Goal: Transaction & Acquisition: Purchase product/service

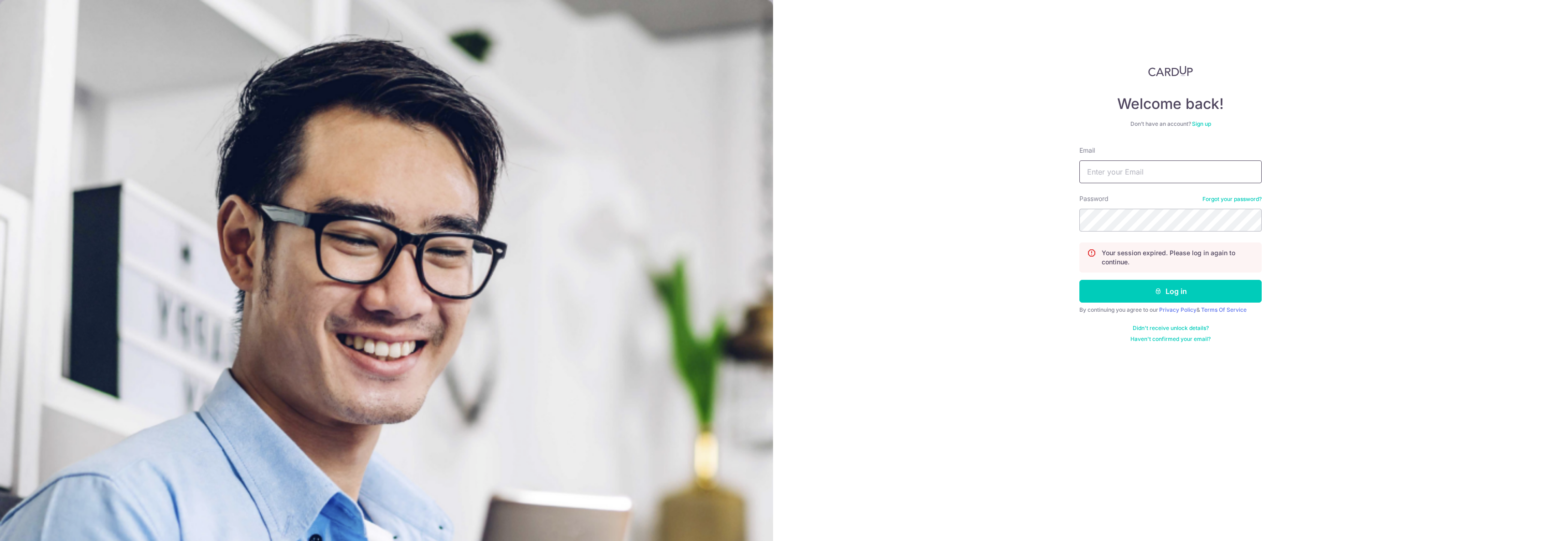
click at [1115, 166] on input "Email" at bounding box center [1170, 171] width 182 height 23
click at [1135, 172] on input "Email" at bounding box center [1170, 171] width 182 height 23
type input "admin@sinhongpoh.com"
click at [1079, 280] on button "Log in" at bounding box center [1170, 292] width 182 height 23
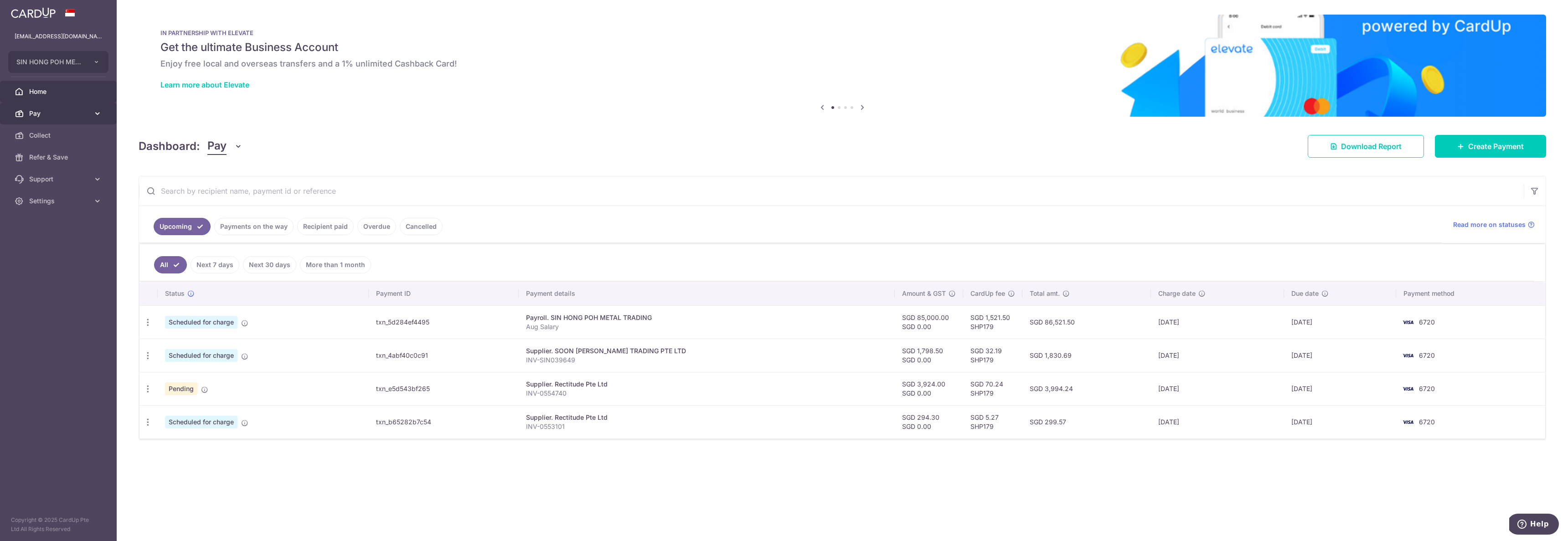
click at [49, 103] on link "Pay" at bounding box center [58, 113] width 117 height 22
click at [76, 136] on span "Payments" at bounding box center [59, 135] width 60 height 9
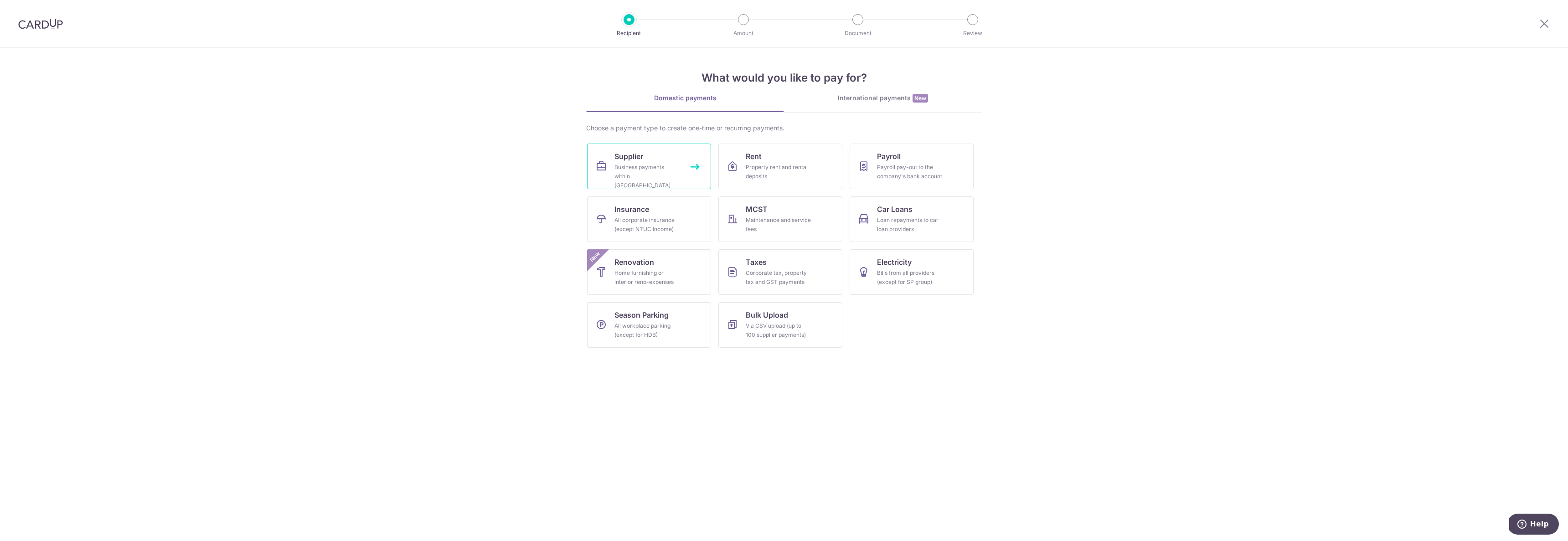
click at [638, 153] on span "Supplier" at bounding box center [628, 156] width 28 height 11
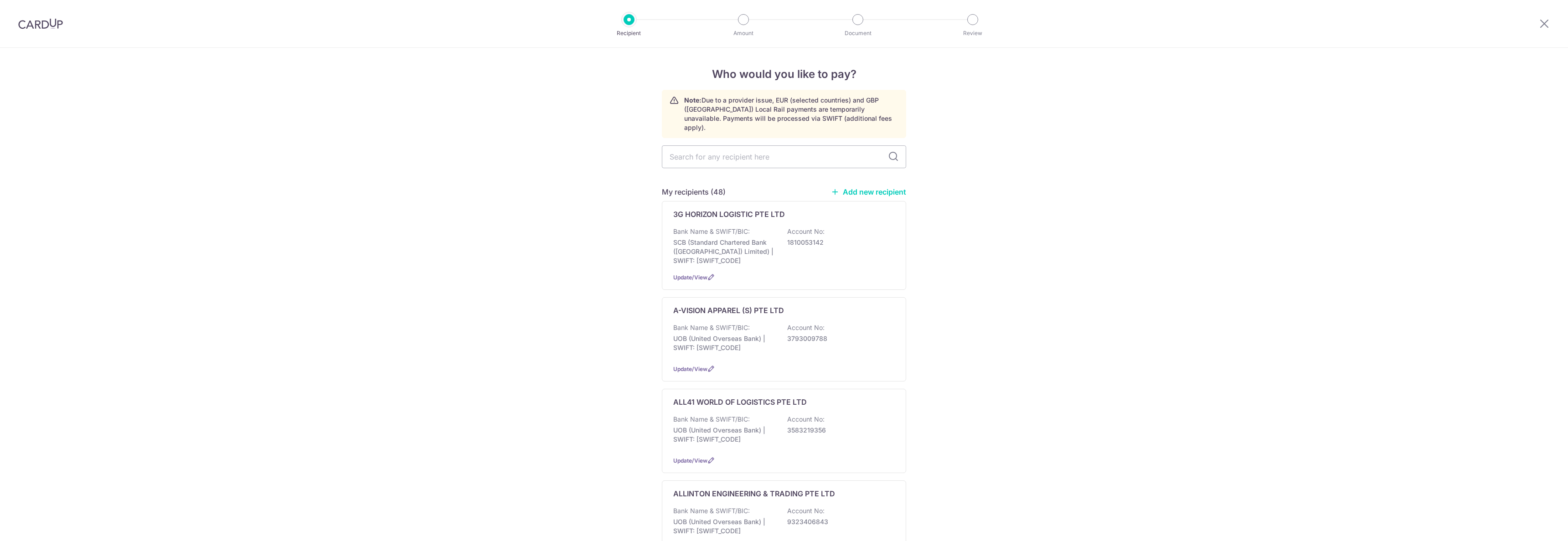
click at [702, 145] on input "text" at bounding box center [784, 156] width 244 height 23
type input "eva"
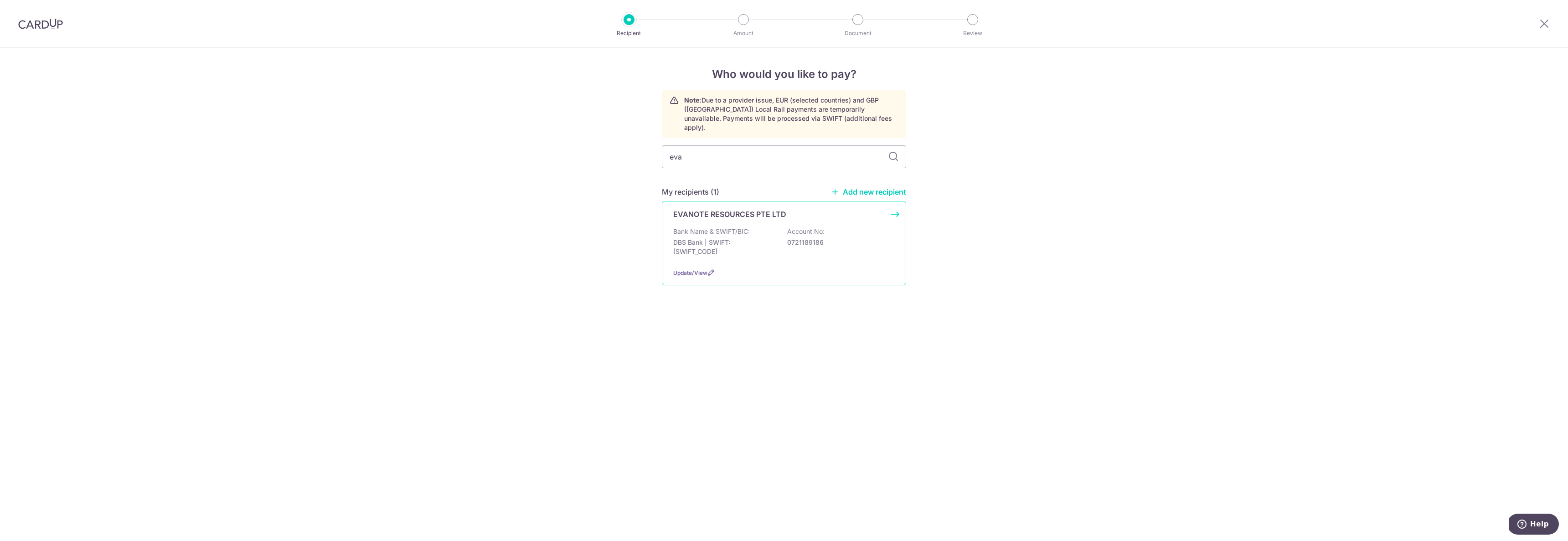
click at [763, 227] on div "Bank Name & SWIFT/BIC: DBS Bank | SWIFT: DBSSSGSGXXX Account No: 0721189186" at bounding box center [784, 244] width 222 height 34
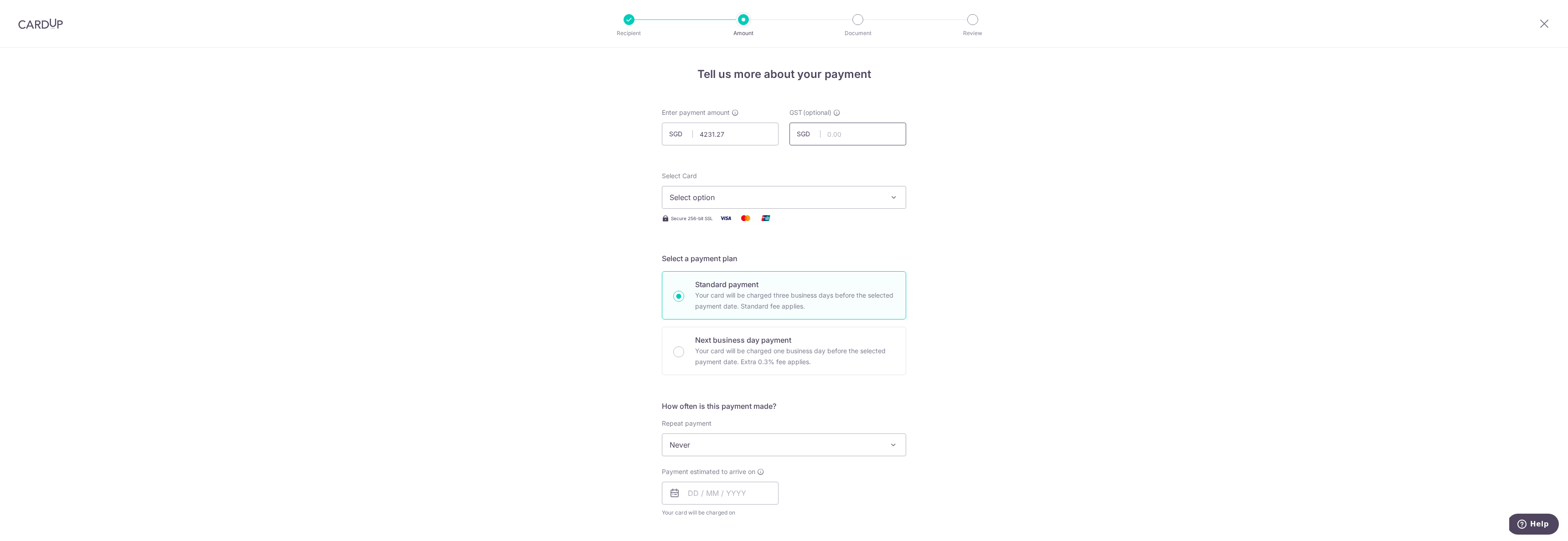
type input "4,231.27"
click at [825, 201] on span "Select option" at bounding box center [775, 197] width 212 height 11
click at [744, 282] on span "**** 6720" at bounding box center [783, 285] width 229 height 11
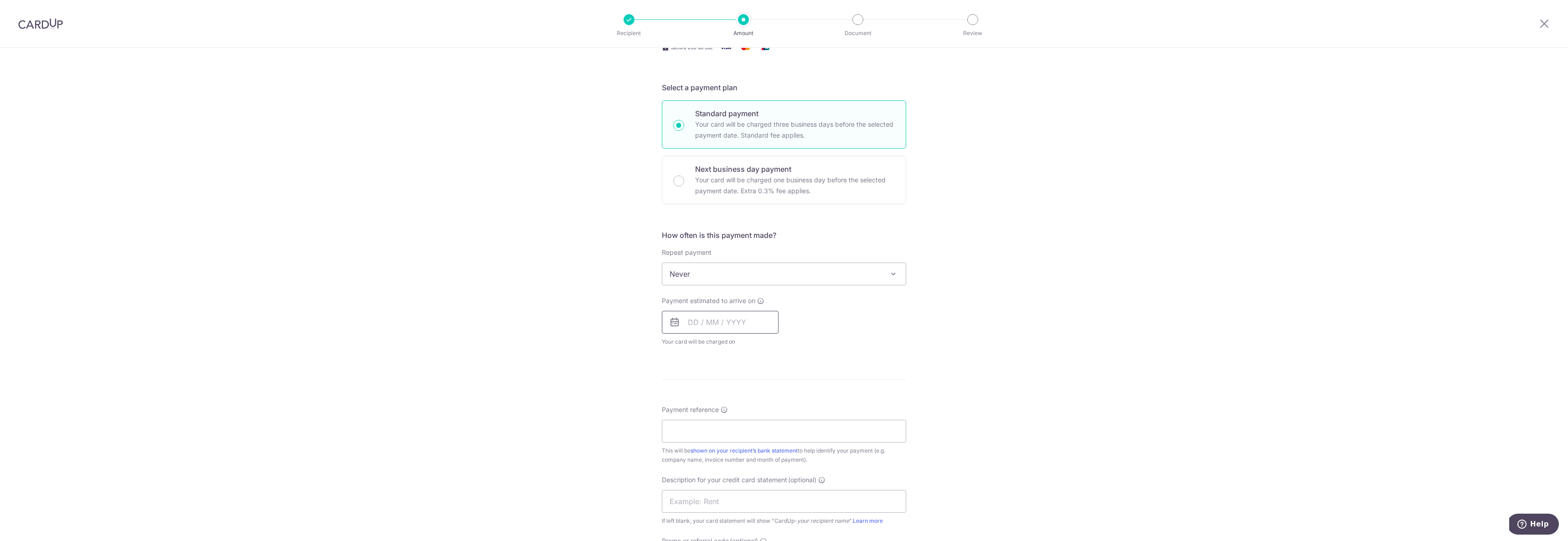
scroll to position [226, 0]
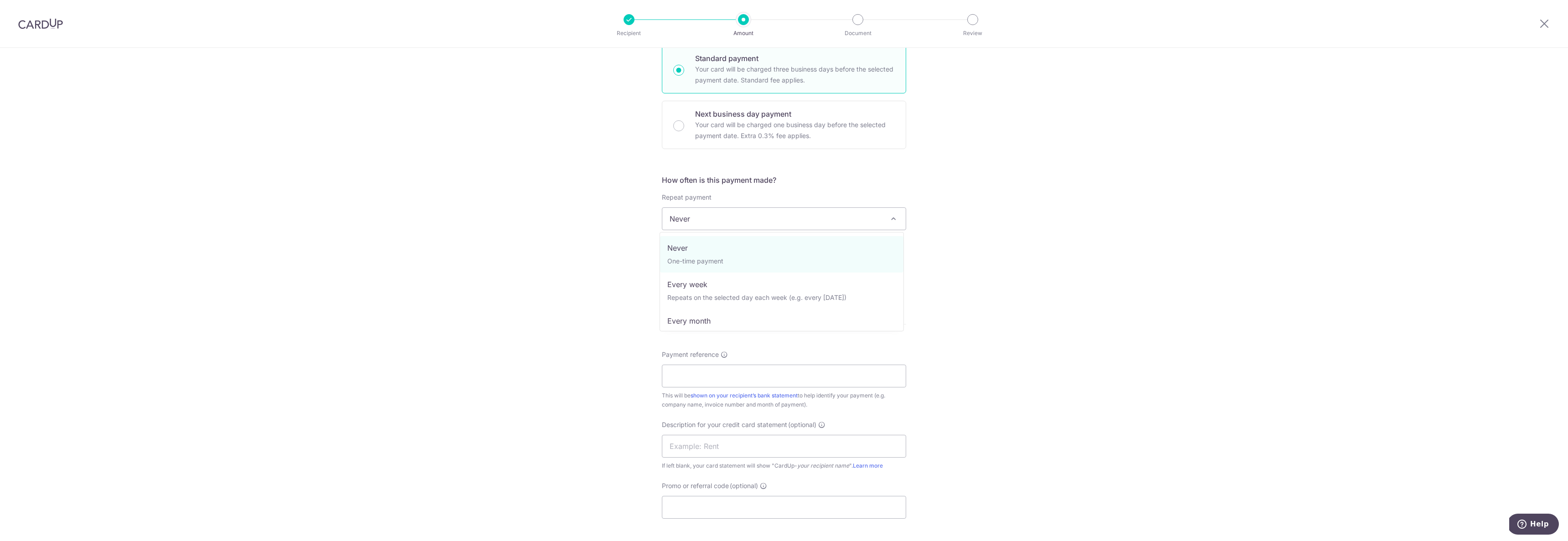
click at [749, 226] on span "Never" at bounding box center [783, 218] width 243 height 22
click at [1028, 195] on div "Tell us more about your payment Enter payment amount SGD 4,231.27 4231.27 GST (…" at bounding box center [784, 264] width 1568 height 886
click at [861, 218] on span "Never" at bounding box center [783, 218] width 243 height 22
drag, startPoint x: 1109, startPoint y: 210, endPoint x: 1103, endPoint y: 211, distance: 6.1
click at [1107, 210] on div "Tell us more about your payment Enter payment amount SGD 4,231.27 4231.27 GST (…" at bounding box center [784, 264] width 1568 height 886
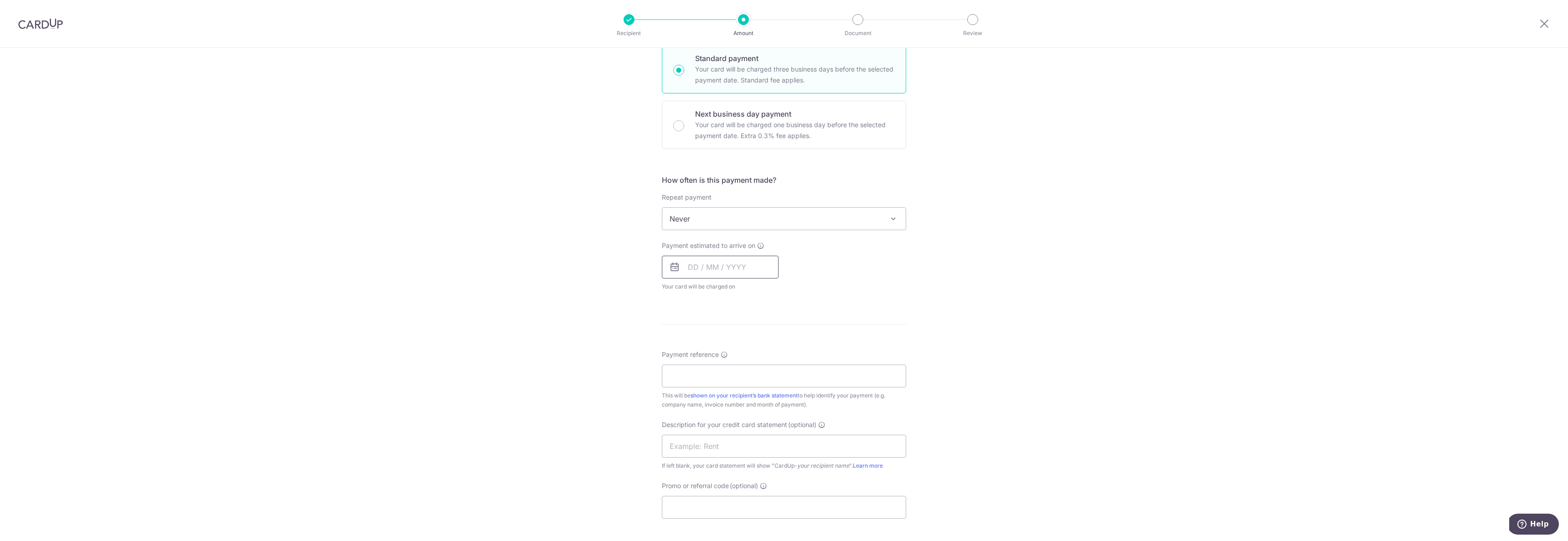
click at [759, 263] on input "text" at bounding box center [720, 267] width 117 height 23
click at [746, 345] on link "11" at bounding box center [753, 350] width 14 height 14
type input "[DATE]"
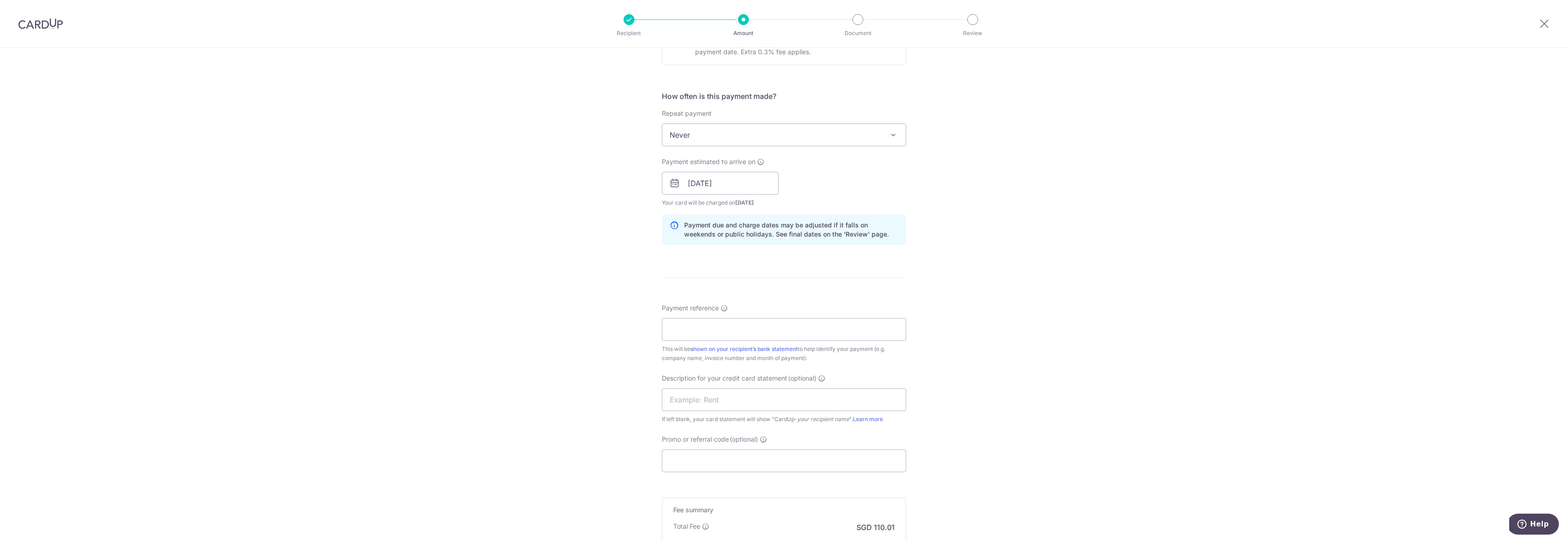
scroll to position [354, 0]
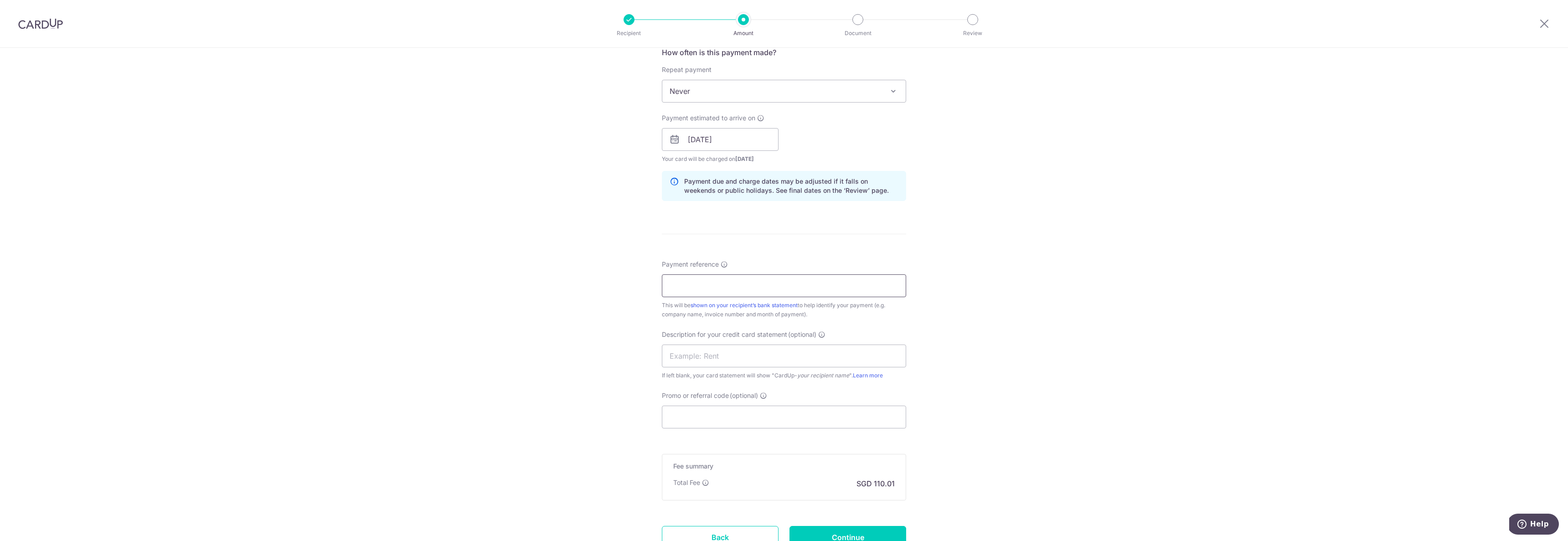
click at [831, 290] on input "Payment reference" at bounding box center [784, 286] width 244 height 23
type input "INV-25080892"
click at [1007, 310] on div "Tell us more about your payment Enter payment amount SGD 4,231.27 4231.27 GST (…" at bounding box center [784, 156] width 1568 height 923
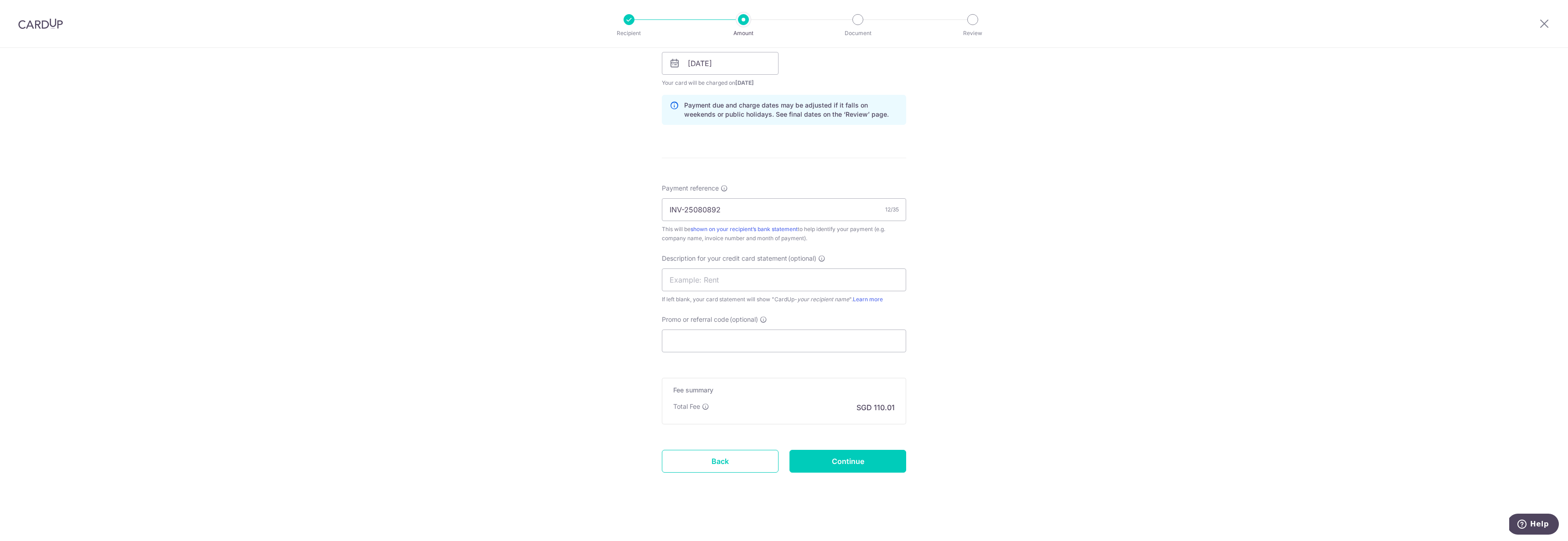
click at [791, 355] on form "Enter payment amount SGD 4,231.27 4231.27 GST (optional) SGD Select Card **** 6…" at bounding box center [784, 88] width 244 height 820
click at [808, 347] on input "Promo or referral code (optional)" at bounding box center [784, 341] width 244 height 23
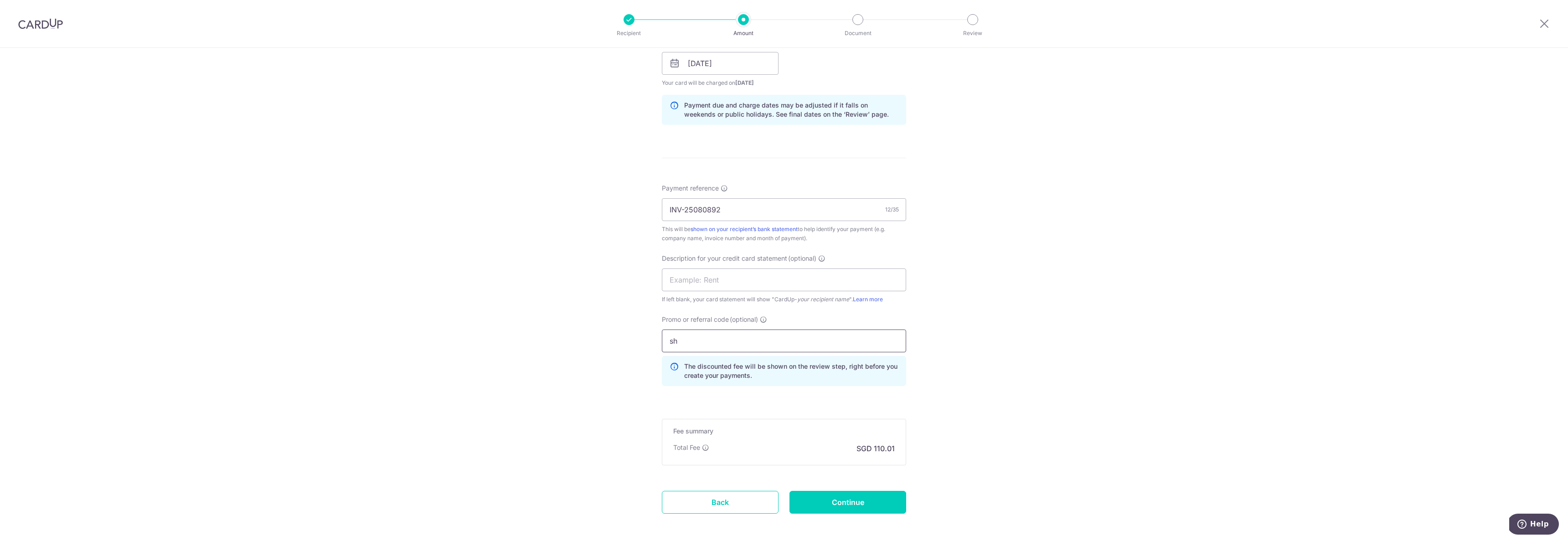
type input "s"
type input "SHP179"
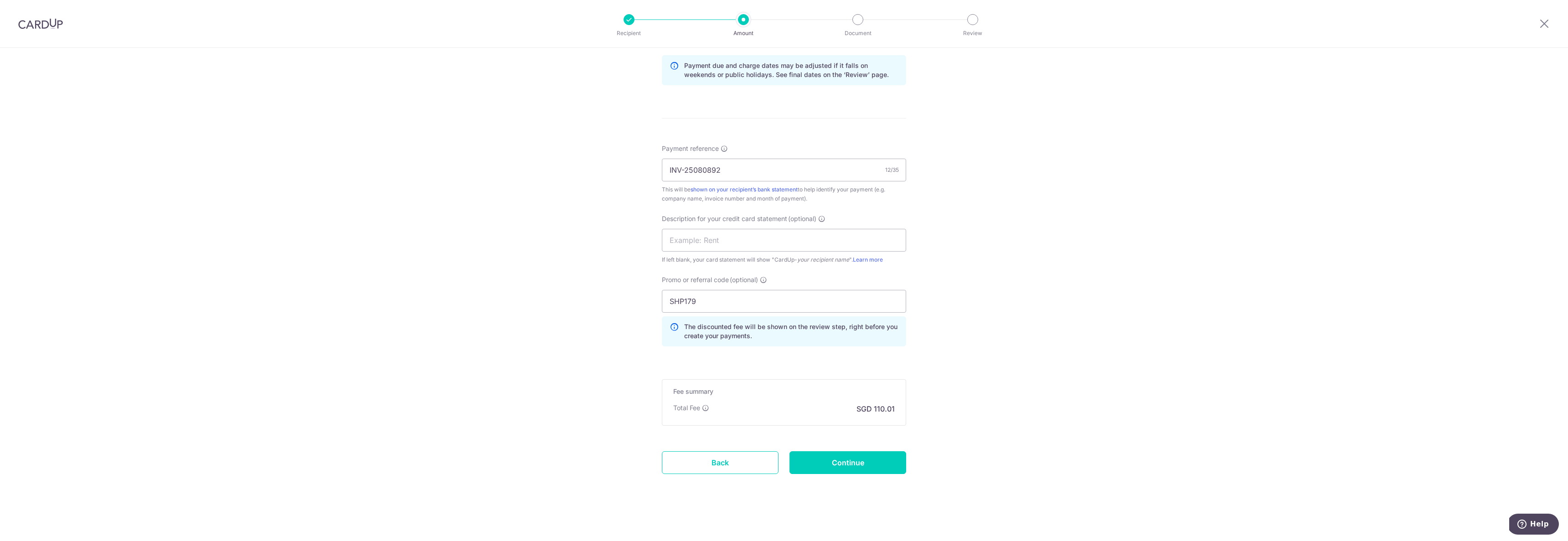
scroll to position [471, 0]
click at [892, 453] on input "Continue" at bounding box center [848, 461] width 117 height 23
type input "Create Schedule"
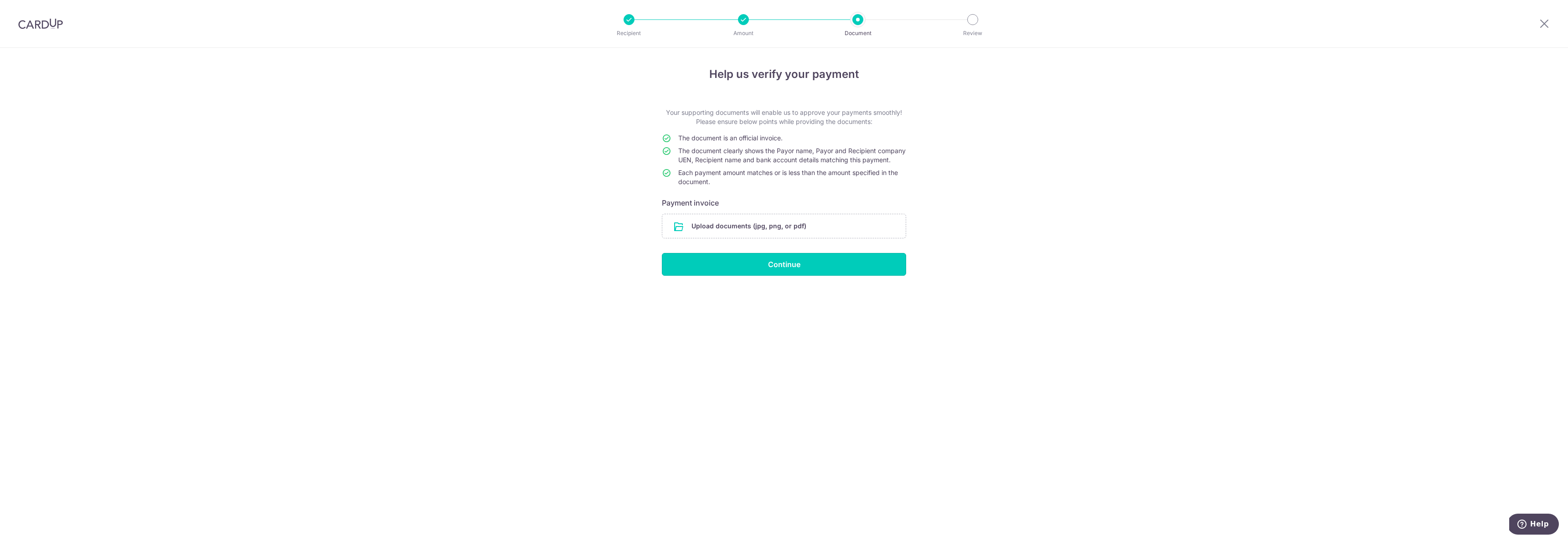
click at [773, 272] on input "Continue" at bounding box center [784, 264] width 244 height 23
click at [796, 238] on input "file" at bounding box center [783, 225] width 243 height 24
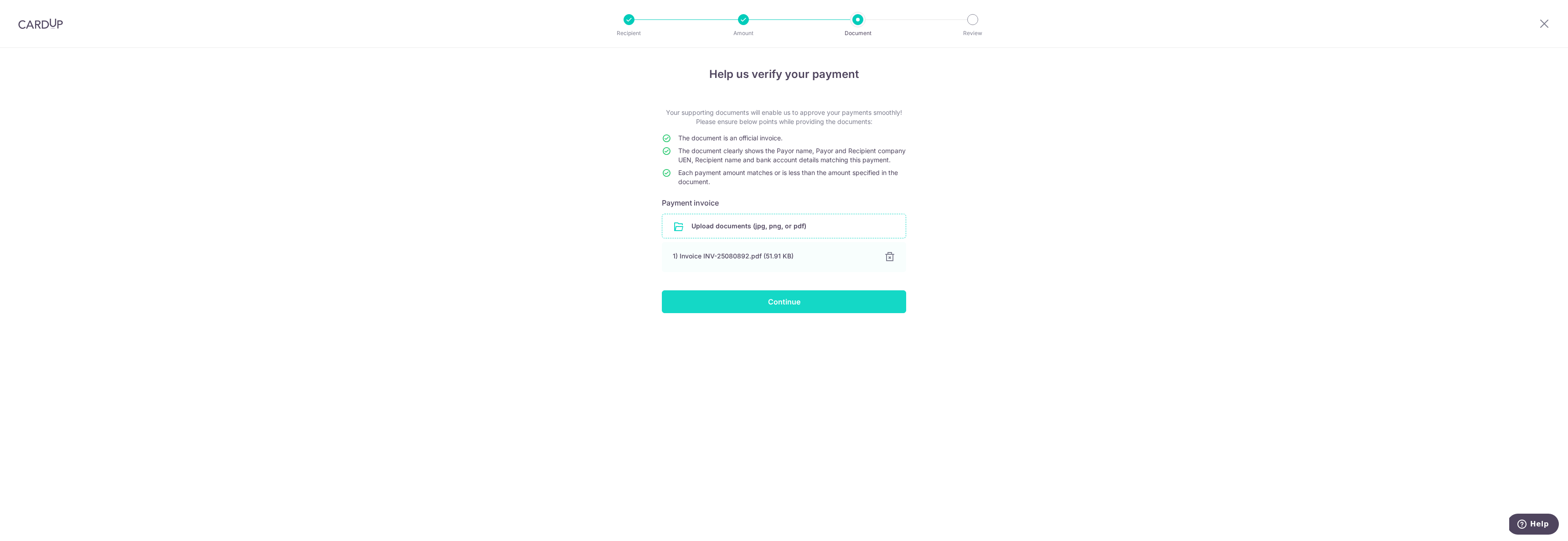
click at [810, 313] on input "Continue" at bounding box center [784, 301] width 244 height 23
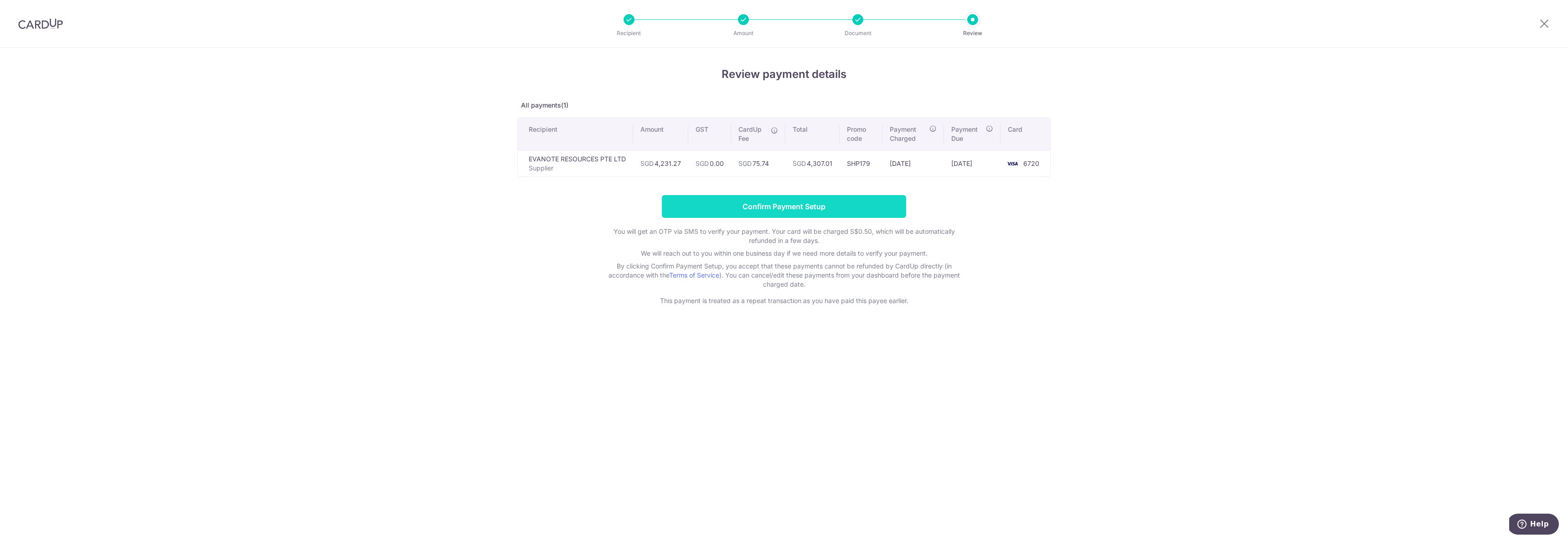
click at [844, 213] on input "Confirm Payment Setup" at bounding box center [784, 207] width 244 height 23
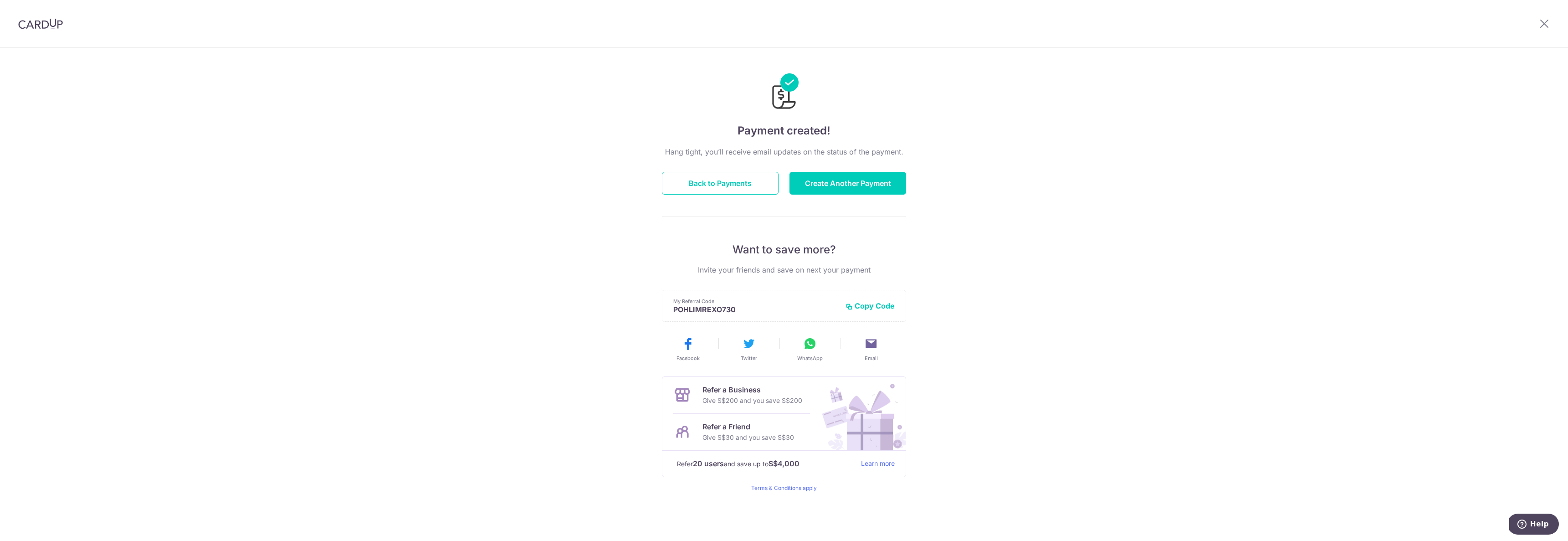
click at [28, 23] on img at bounding box center [41, 24] width 45 height 11
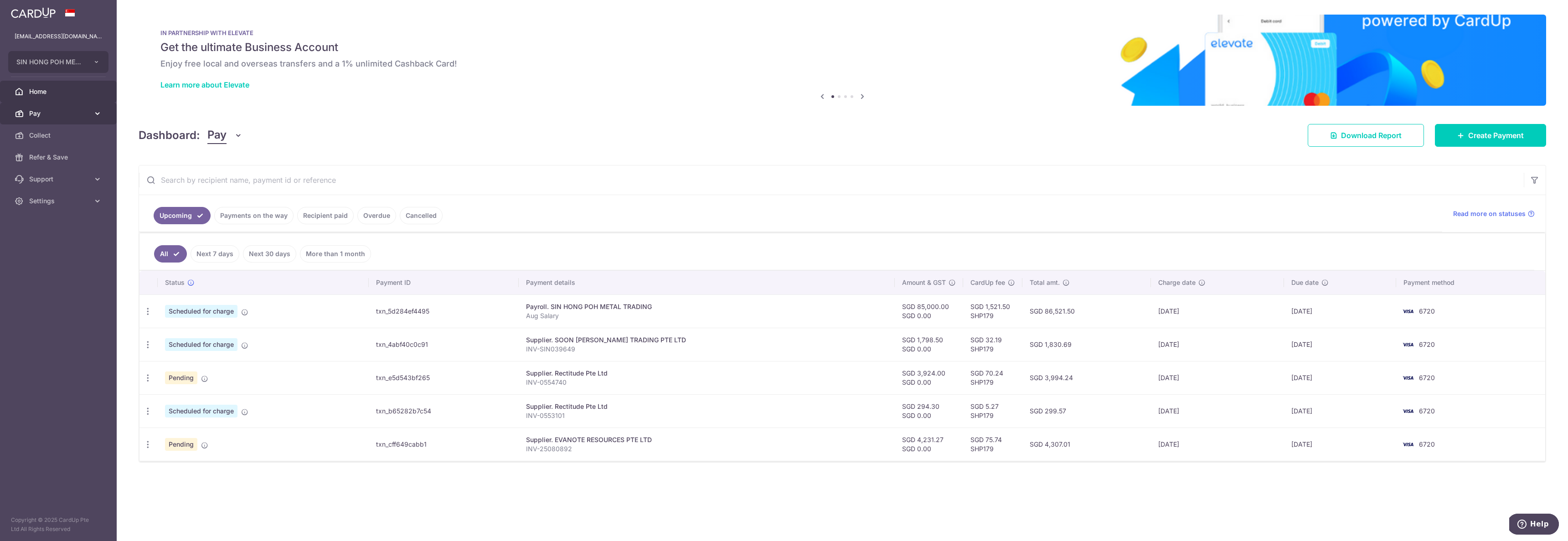
click at [61, 110] on span "Pay" at bounding box center [59, 113] width 60 height 9
click at [64, 110] on span "Pay" at bounding box center [59, 113] width 60 height 9
click at [81, 112] on span "Pay" at bounding box center [59, 113] width 60 height 9
click at [54, 256] on span "Refer & Save" at bounding box center [59, 256] width 60 height 9
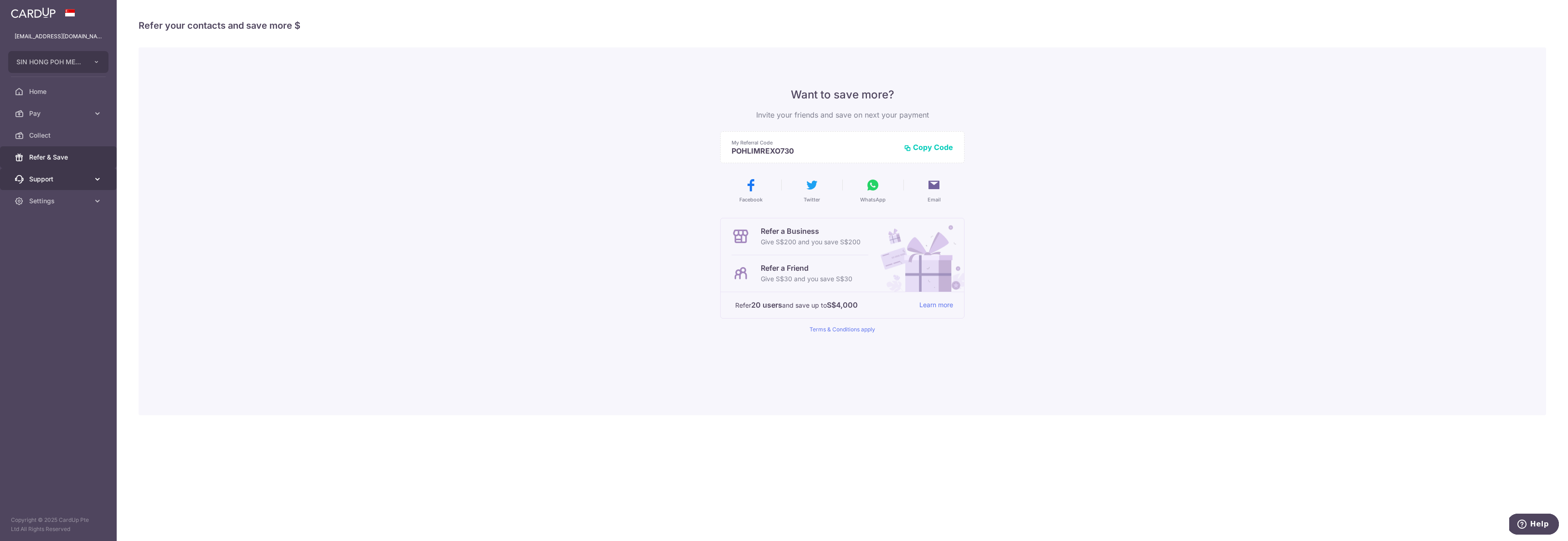
click at [62, 176] on span "Support" at bounding box center [59, 179] width 60 height 9
click at [65, 185] on link "Support" at bounding box center [58, 179] width 117 height 22
click at [50, 199] on span "Settings" at bounding box center [59, 201] width 60 height 9
click at [49, 200] on span "Settings" at bounding box center [59, 201] width 60 height 9
click at [33, 9] on img at bounding box center [33, 12] width 45 height 11
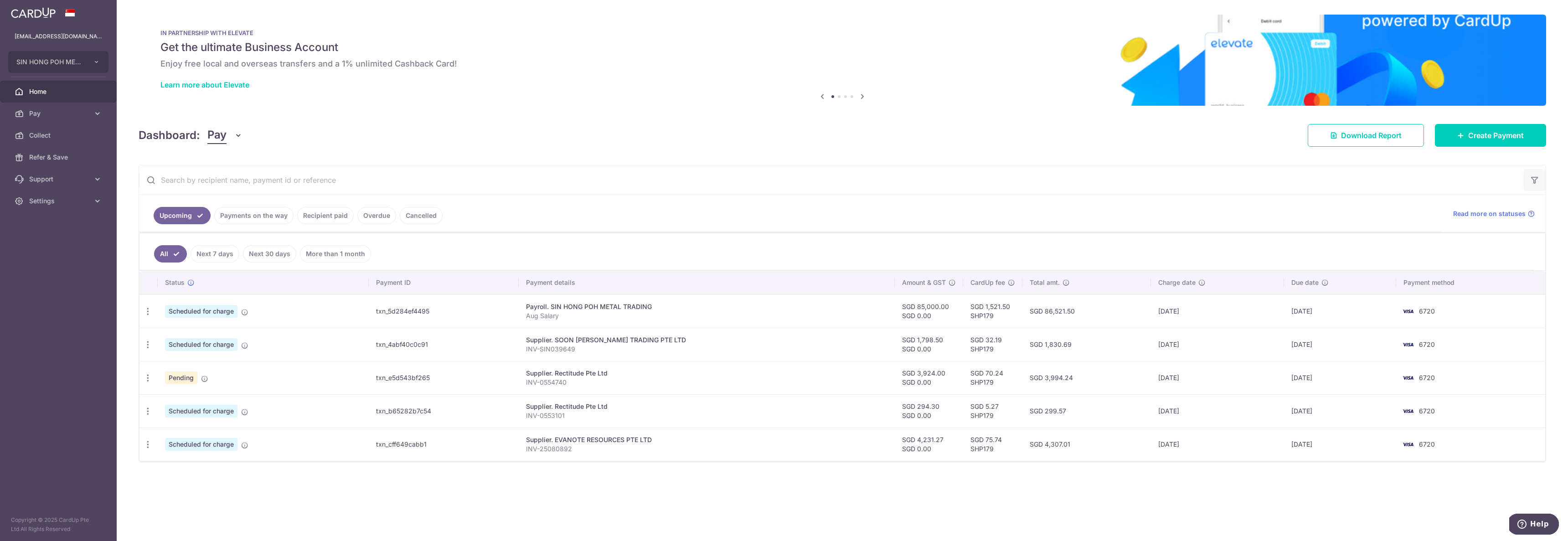
click at [1529, 181] on button "button" at bounding box center [1534, 179] width 22 height 22
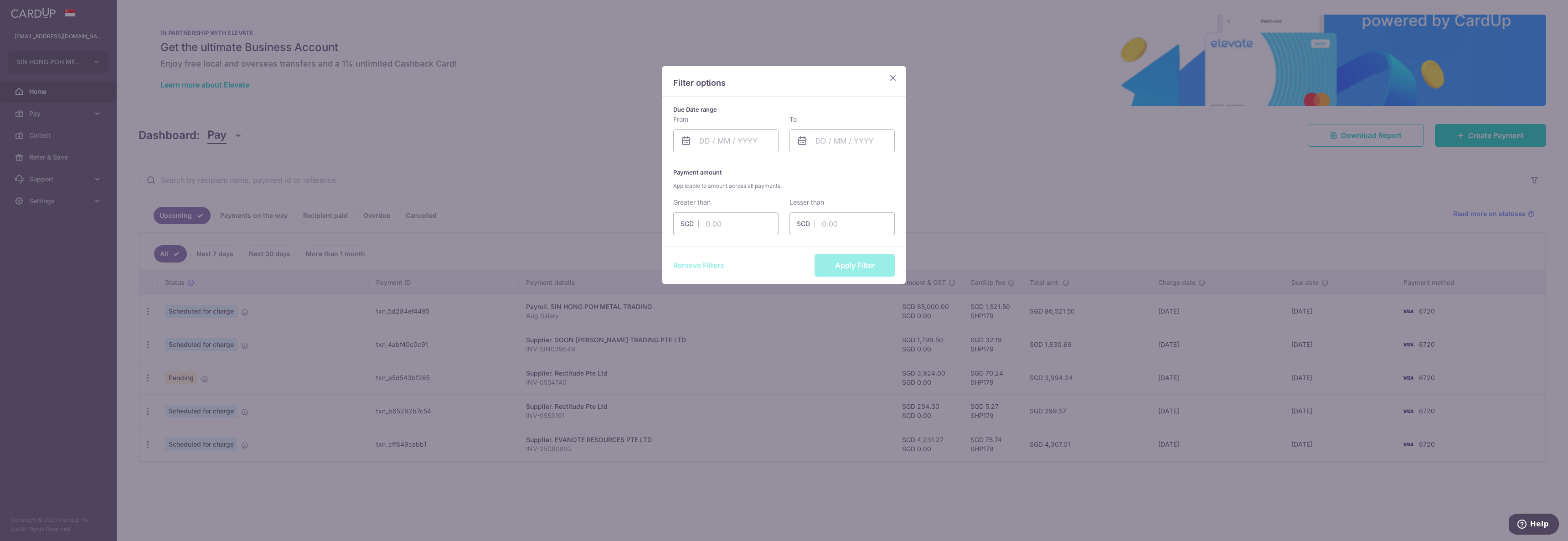
click at [890, 80] on icon "Close" at bounding box center [893, 77] width 11 height 11
